Goal: Navigation & Orientation: Find specific page/section

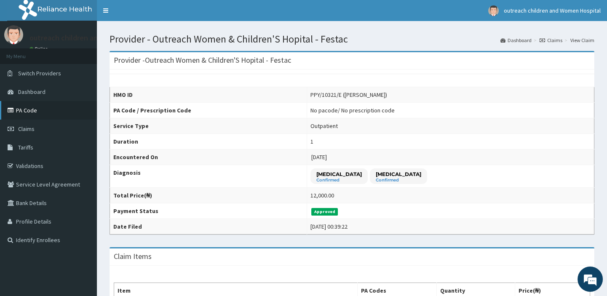
click at [30, 107] on link "PA Code" at bounding box center [48, 110] width 97 height 19
